Goal: Information Seeking & Learning: Check status

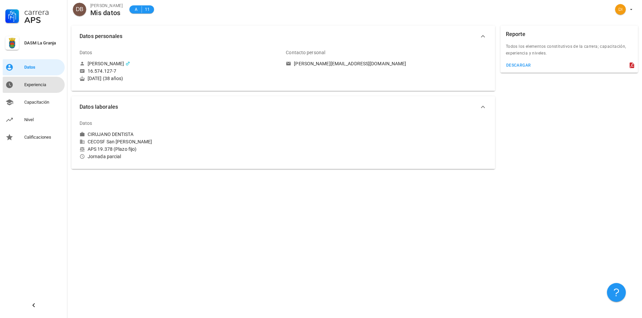
click at [32, 86] on div "Experiencia" at bounding box center [43, 84] width 38 height 5
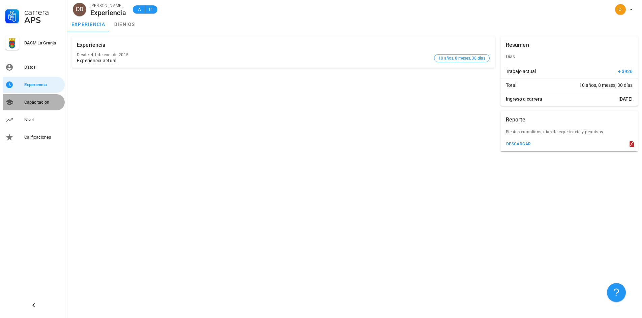
click at [41, 101] on div "Capacitación" at bounding box center [43, 102] width 38 height 5
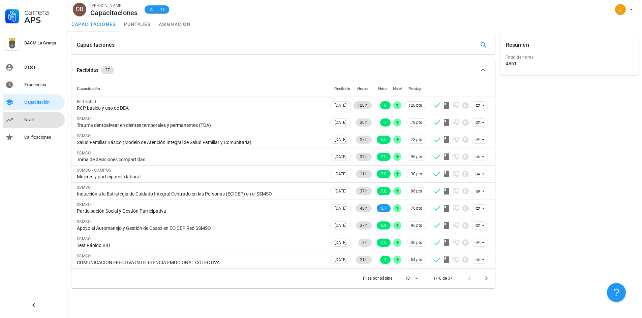
click at [34, 115] on div "Nivel" at bounding box center [43, 120] width 38 height 11
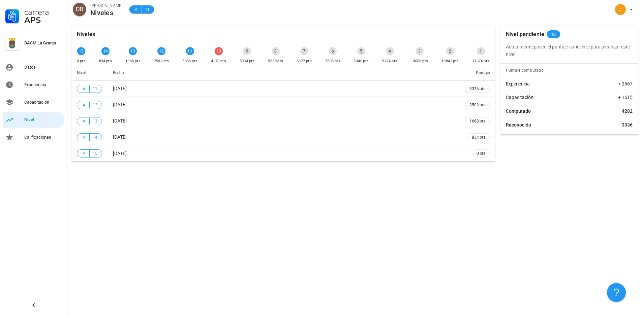
click at [521, 54] on p "Actualmente posee el puntaje suficiente para alcanzar este nivel." at bounding box center [569, 50] width 127 height 15
drag, startPoint x: 619, startPoint y: 110, endPoint x: 633, endPoint y: 128, distance: 22.6
click at [633, 128] on div "Puntaje computado Experiencia + 2667 Capacitación + 1615 Computado 4282 Reconoc…" at bounding box center [568, 99] width 137 height 71
click at [628, 137] on div "Nivel pendiente 10 Actualmente posee el puntaje suficiente para alcanzar este n…" at bounding box center [568, 80] width 143 height 115
click at [618, 12] on div "avatar" at bounding box center [620, 9] width 11 height 11
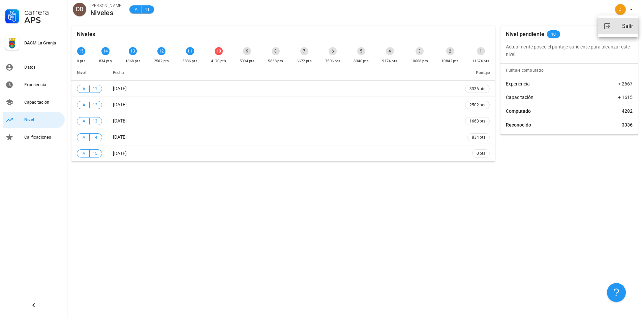
click at [627, 29] on div "Salir" at bounding box center [627, 26] width 11 height 13
